Goal: Ask a question

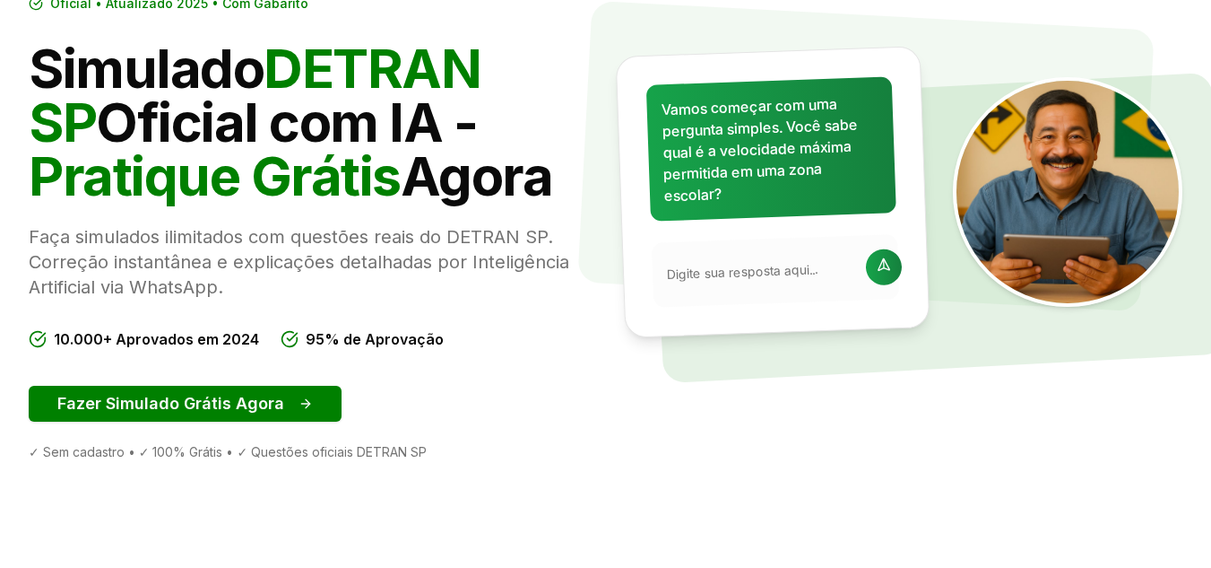
scroll to position [138, 0]
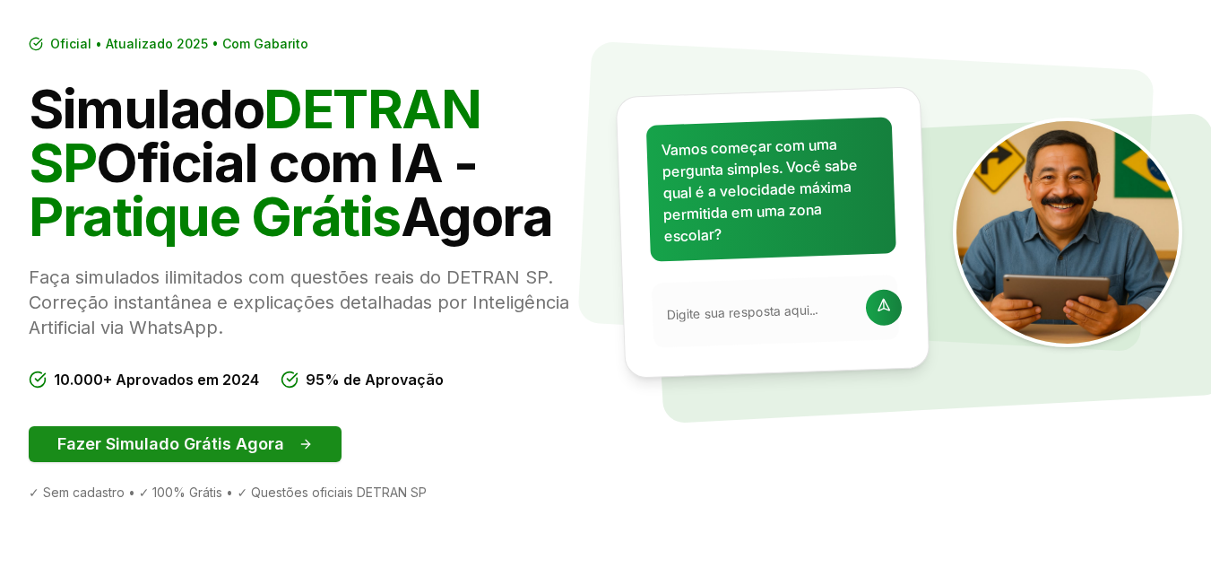
click at [165, 442] on button "Fazer Simulado Grátis Agora" at bounding box center [185, 444] width 313 height 36
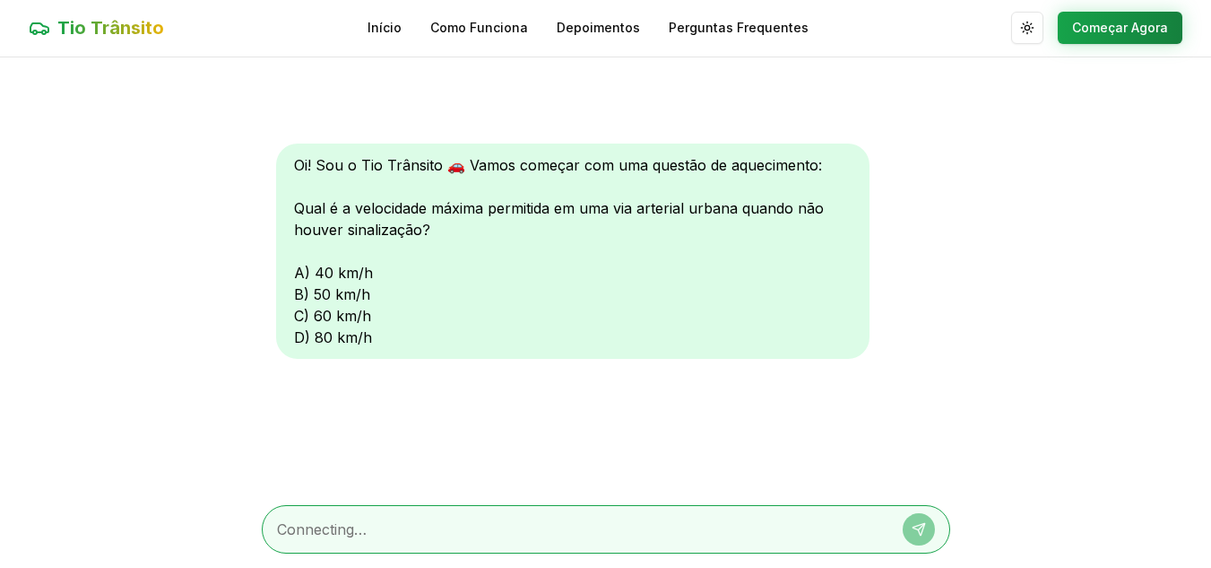
scroll to position [1, 0]
click at [383, 524] on textarea at bounding box center [581, 529] width 608 height 22
type textarea "a"
click at [917, 518] on button at bounding box center [919, 529] width 32 height 32
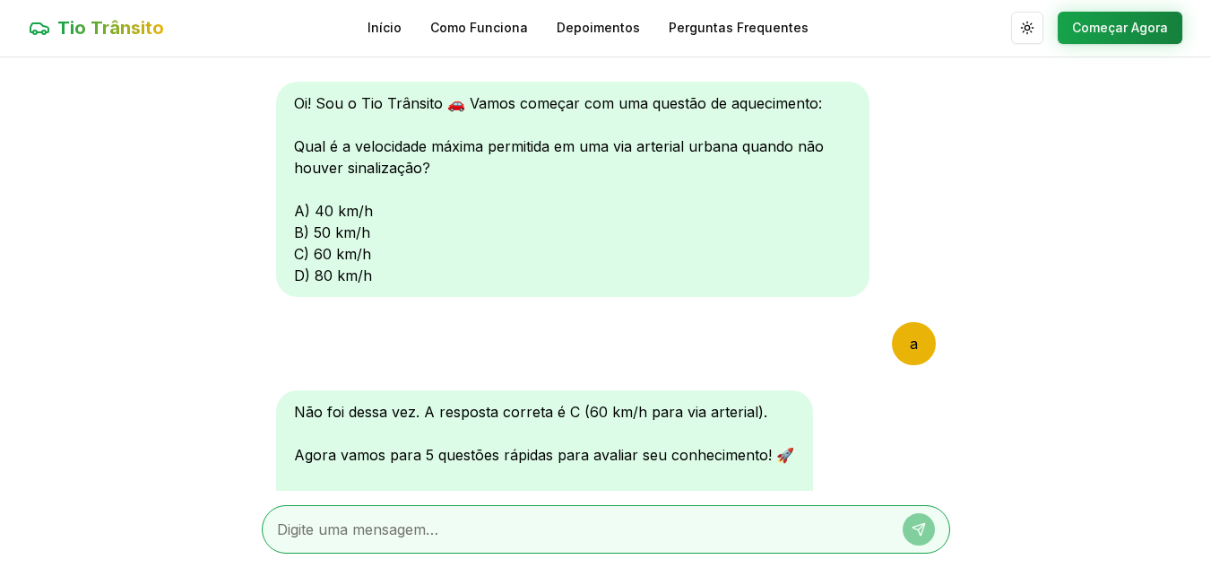
scroll to position [259, 0]
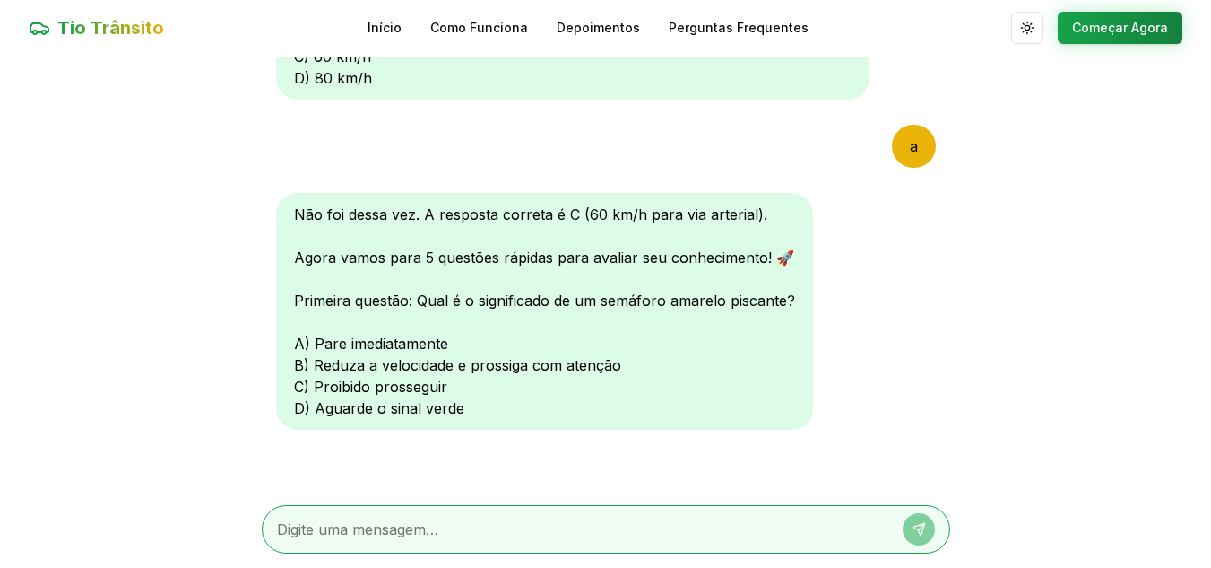
click at [399, 530] on textarea at bounding box center [581, 529] width 608 height 22
type textarea "b"
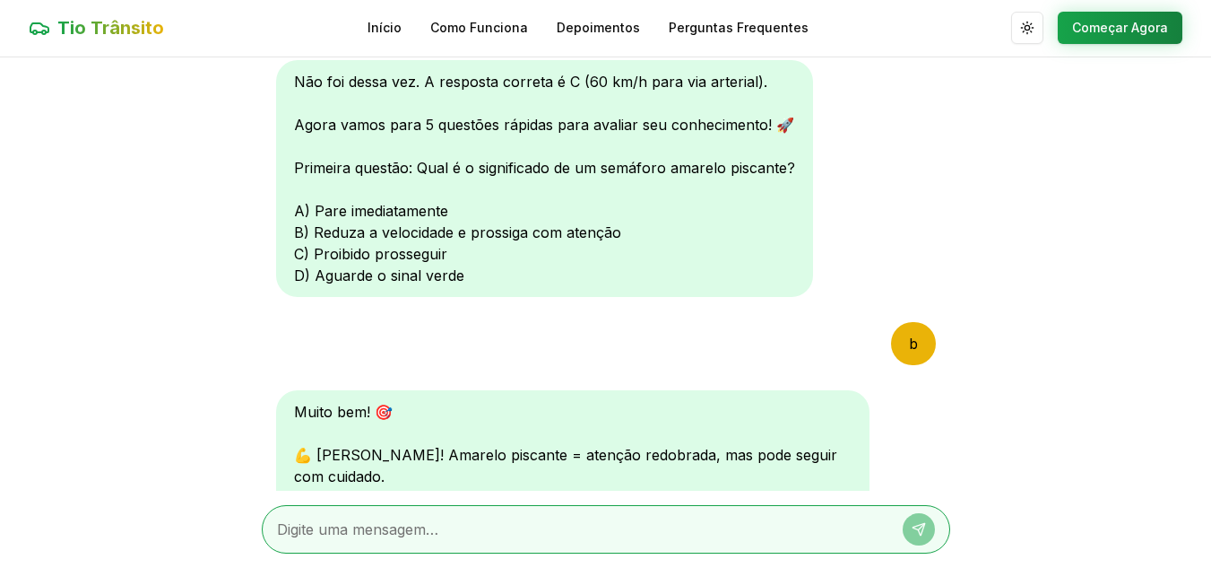
scroll to position [725, 0]
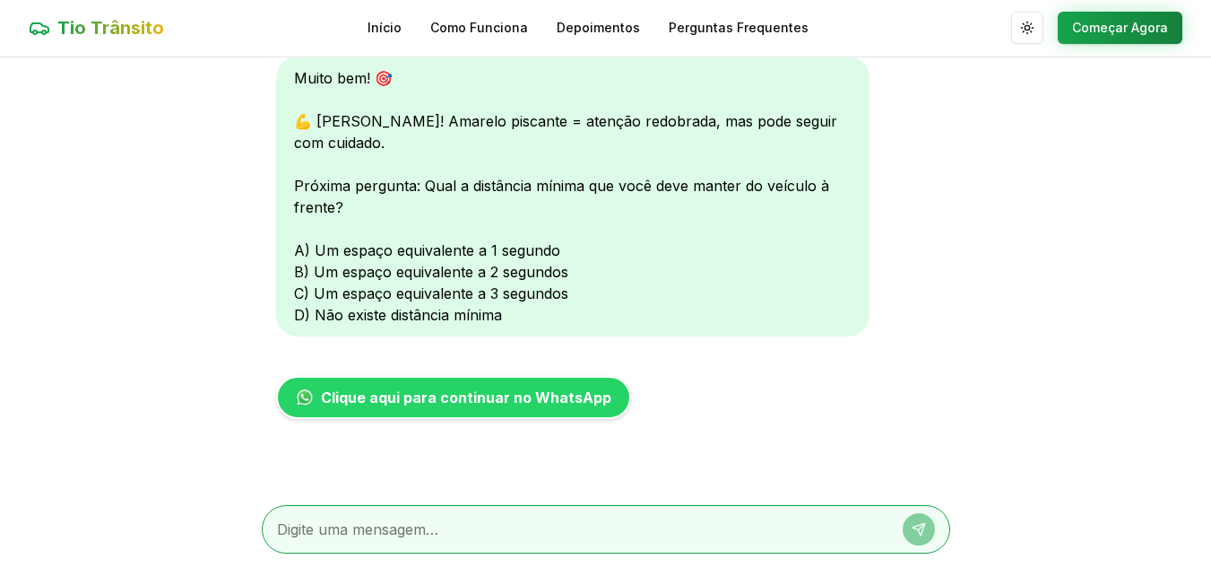
click at [368, 528] on textarea at bounding box center [581, 529] width 608 height 22
type textarea "b"
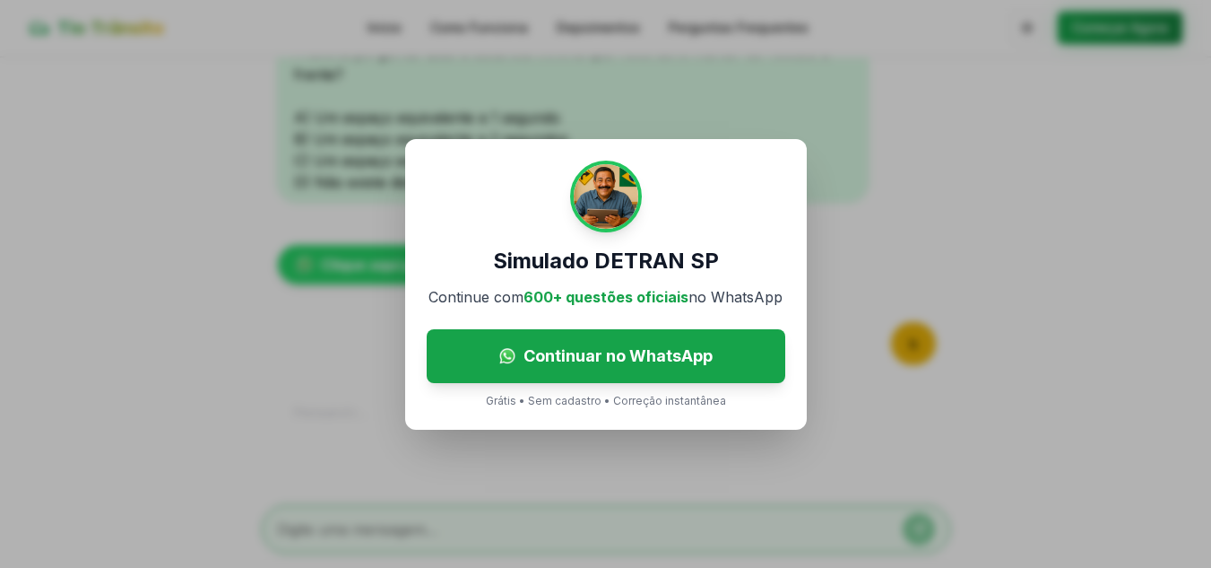
scroll to position [1098, 0]
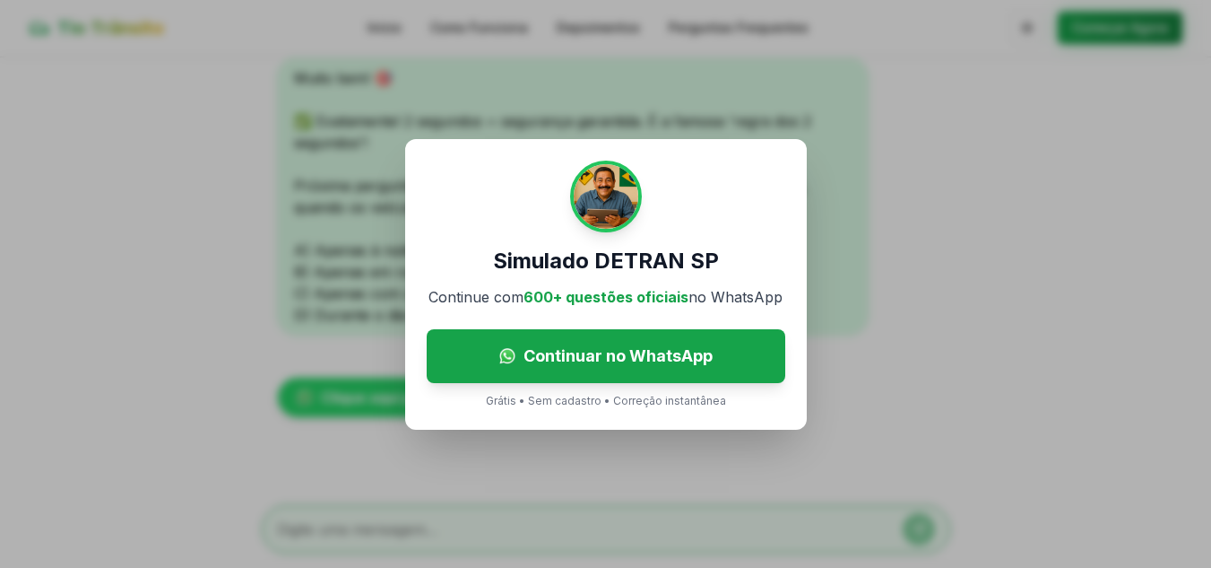
click at [834, 135] on div "Simulado DETRAN SP Continue com 600+ questões oficiais no WhatsApp Continuar no…" at bounding box center [605, 284] width 1211 height 568
click at [774, 117] on div "Simulado DETRAN SP Continue com 600+ questões oficiais no WhatsApp Continuar no…" at bounding box center [605, 284] width 1211 height 568
click at [679, 404] on p "Grátis • Sem cadastro • Correção instantânea" at bounding box center [606, 401] width 240 height 14
click at [826, 138] on div "Simulado DETRAN SP Continue com 600+ questões oficiais no WhatsApp Continuar no…" at bounding box center [605, 284] width 1211 height 568
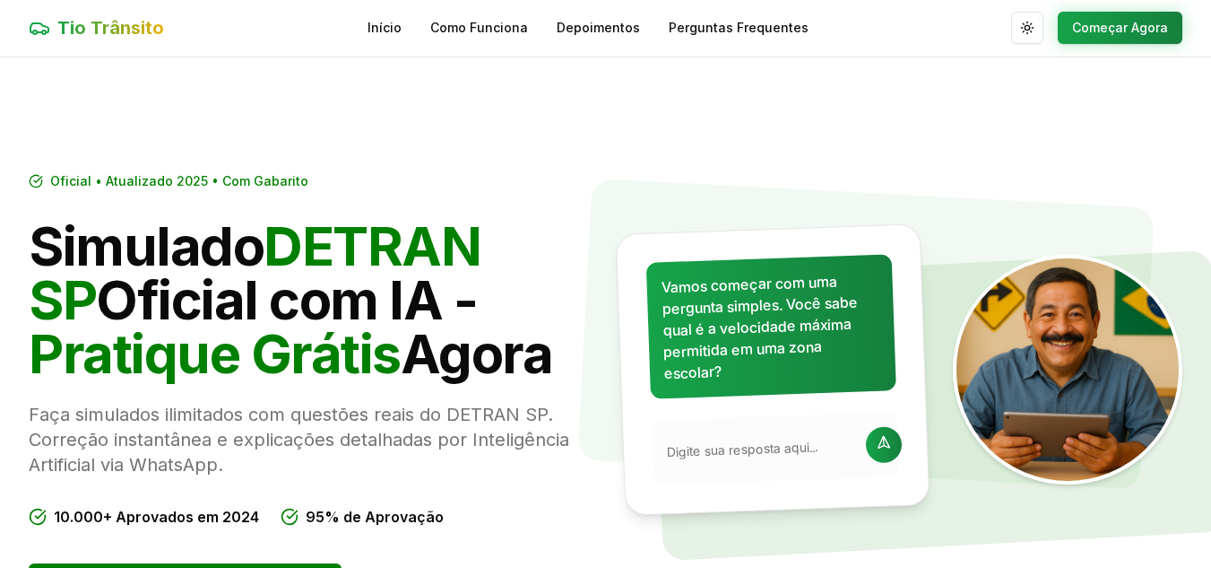
scroll to position [138, 0]
